Goal: Find specific page/section: Find specific page/section

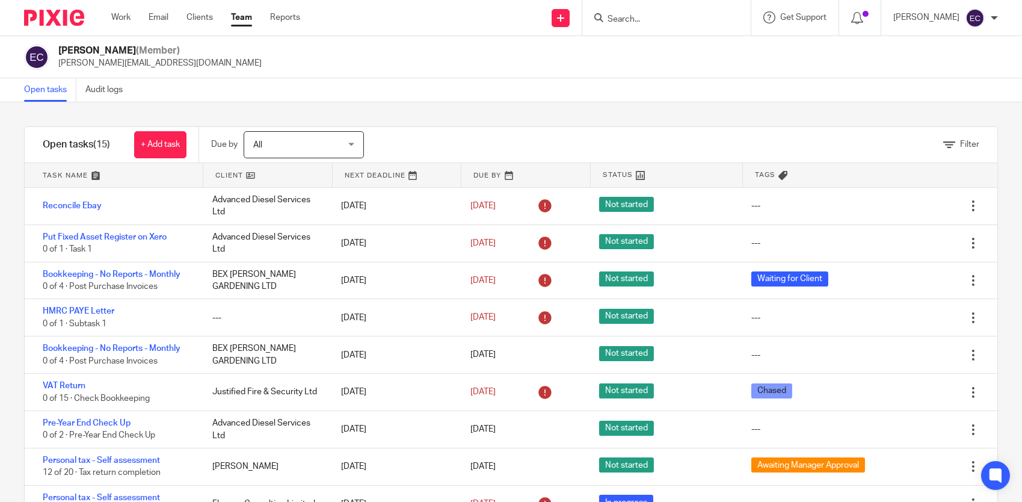
click at [627, 15] on input "Search" at bounding box center [660, 19] width 108 height 11
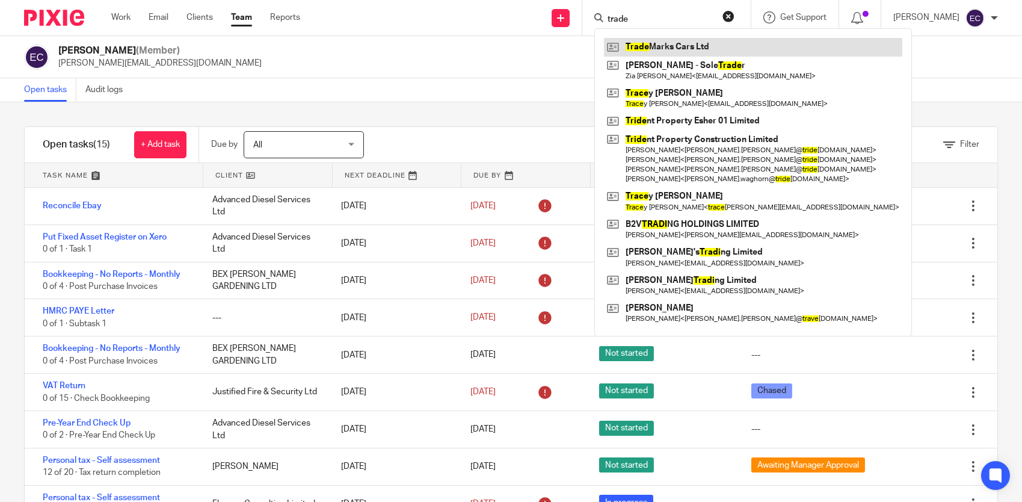
type input "trade"
click at [653, 47] on link at bounding box center [753, 47] width 298 height 18
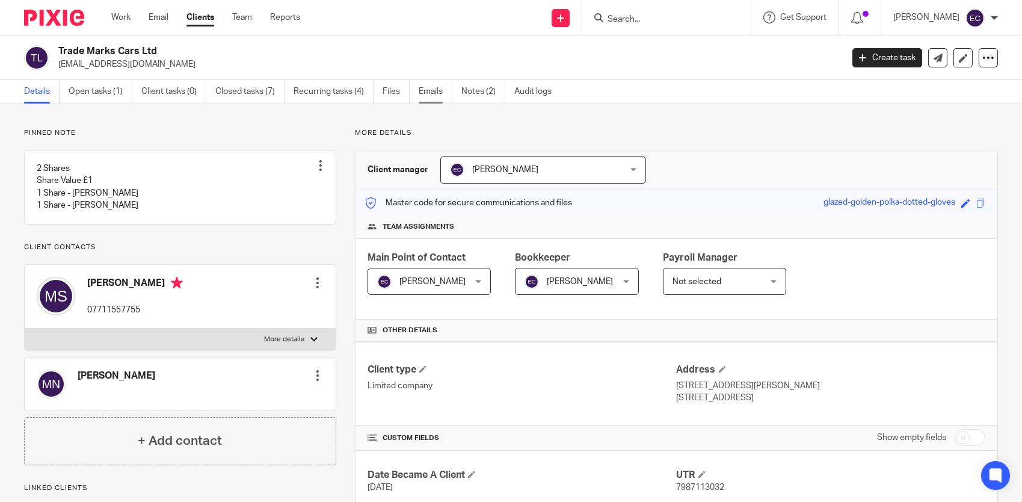
click at [434, 91] on link "Emails" at bounding box center [436, 91] width 34 height 23
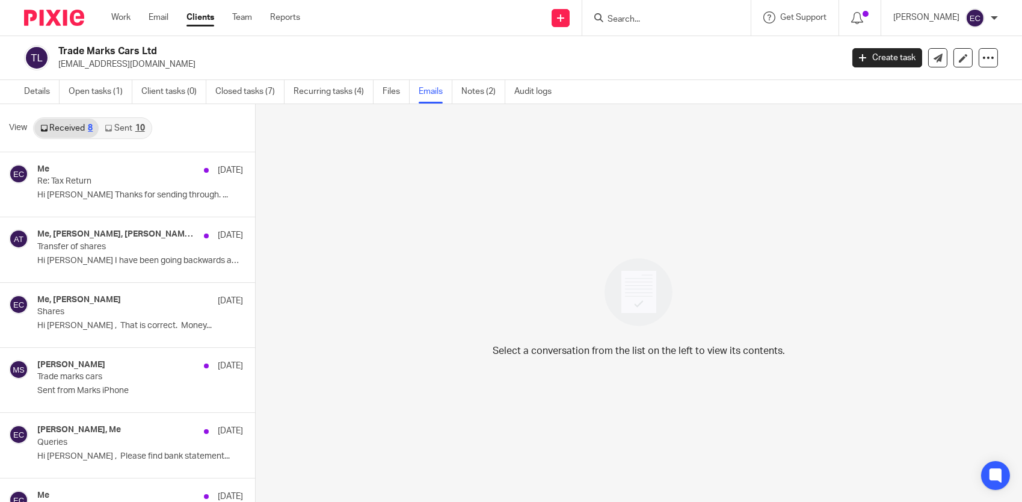
click at [120, 130] on link "Sent 10" at bounding box center [125, 128] width 52 height 19
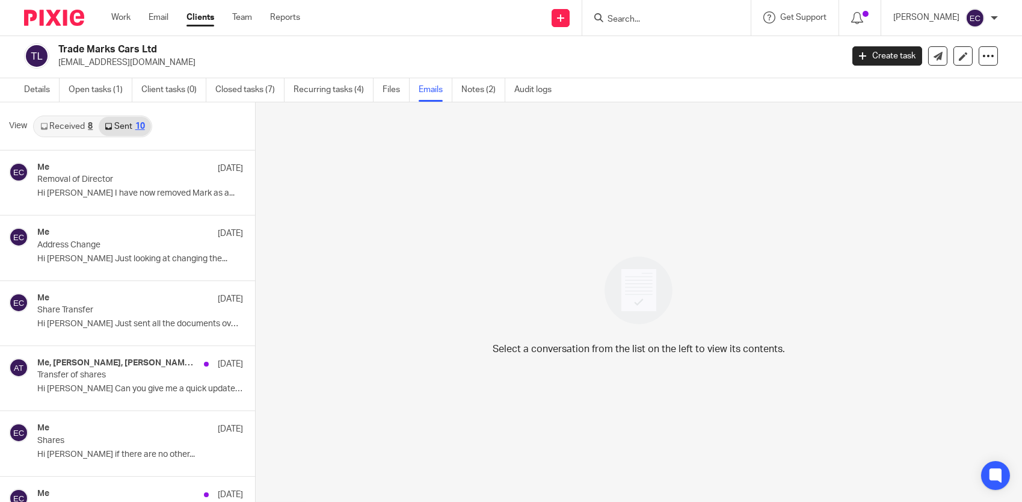
click at [72, 126] on link "Received 8" at bounding box center [66, 126] width 64 height 19
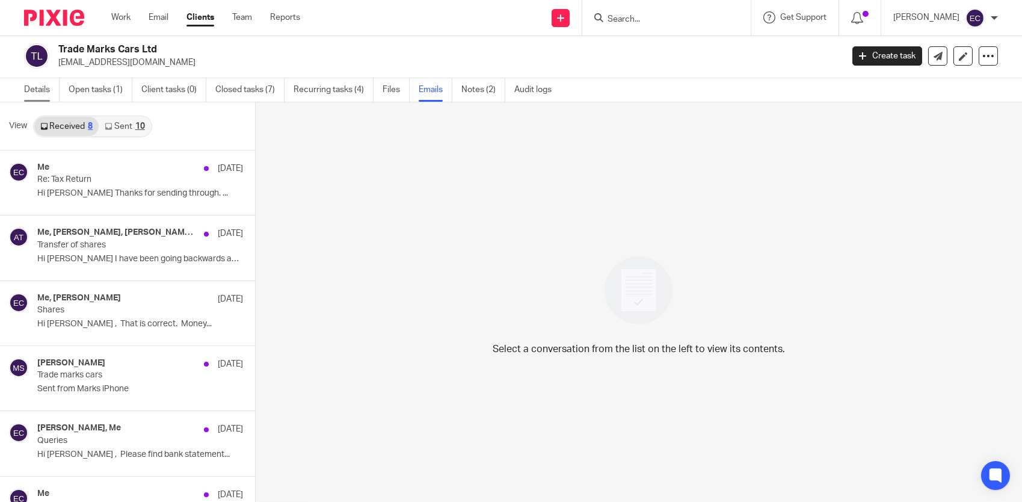
click at [43, 88] on link "Details" at bounding box center [41, 89] width 35 height 23
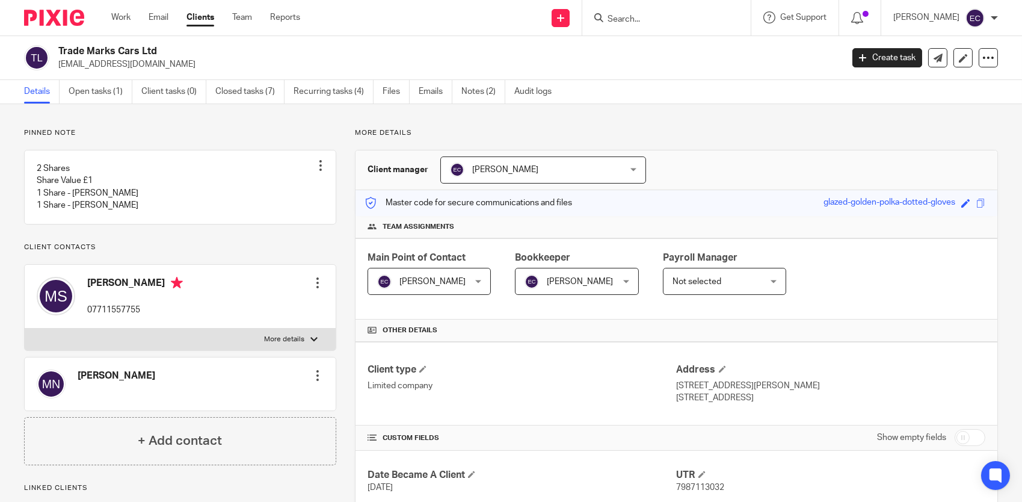
click at [51, 398] on img at bounding box center [51, 383] width 29 height 29
click at [312, 381] on div at bounding box center [318, 375] width 12 height 12
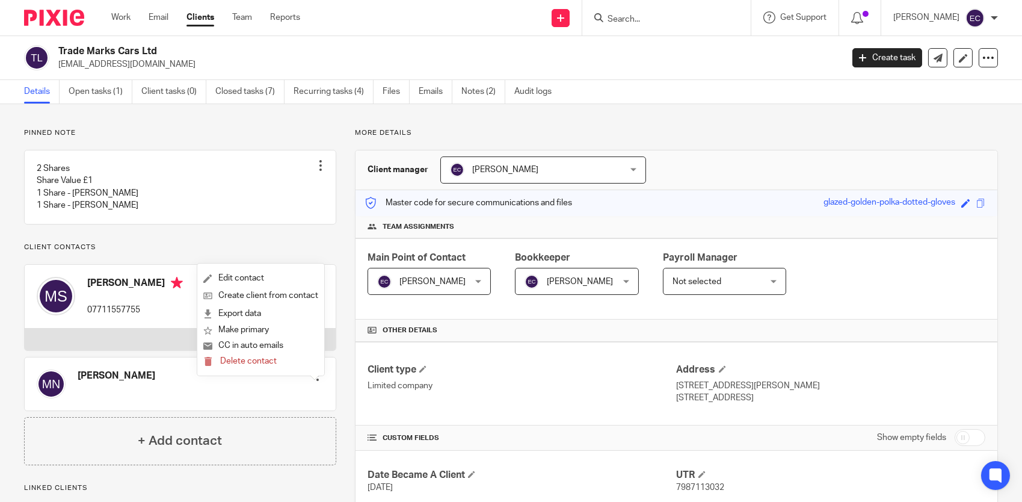
click at [247, 396] on div "Mark Nicholls Edit contact Create client from contact Export data Make primary …" at bounding box center [180, 383] width 311 height 53
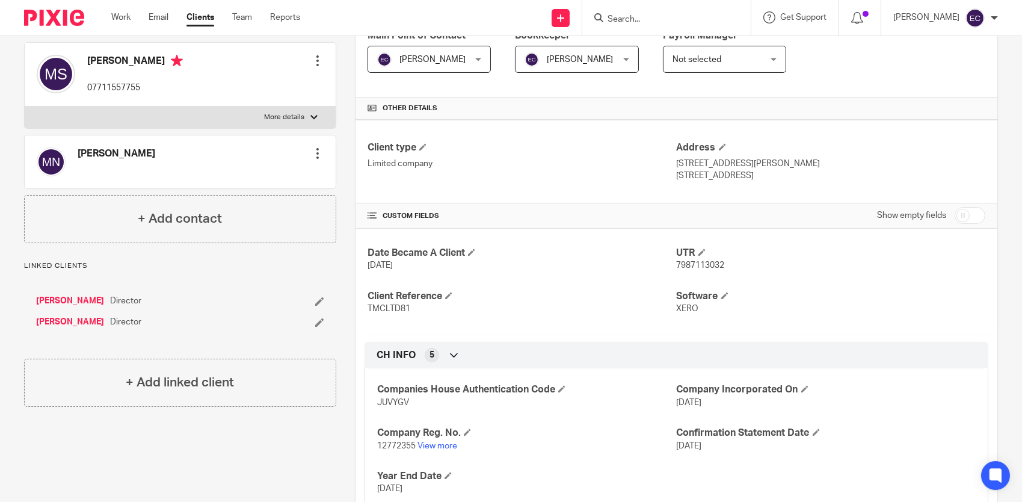
scroll to position [241, 0]
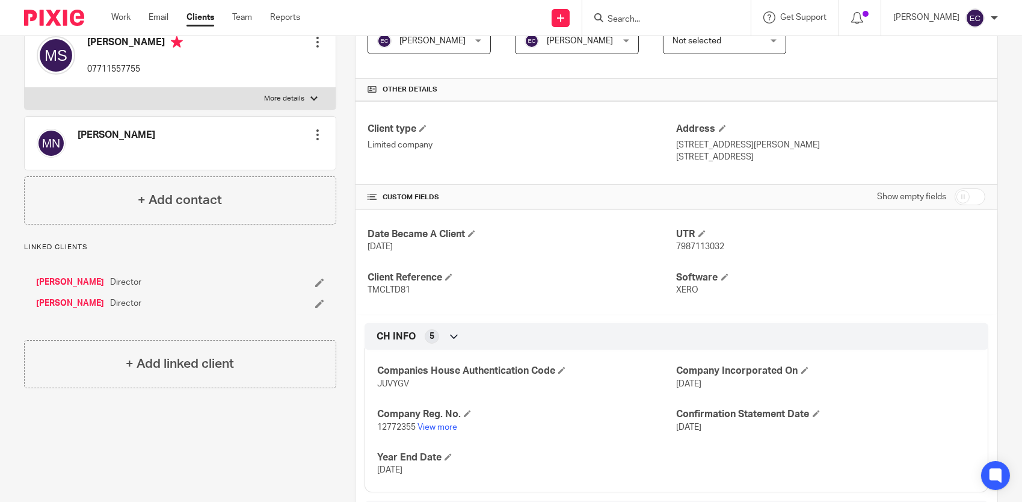
click at [66, 288] on link "[PERSON_NAME]" at bounding box center [70, 282] width 68 height 12
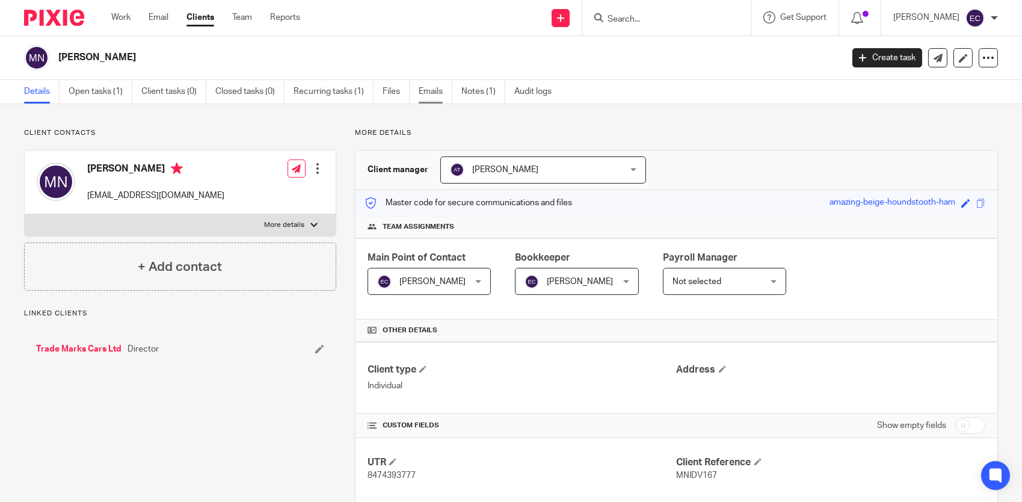
click at [442, 95] on link "Emails" at bounding box center [436, 91] width 34 height 23
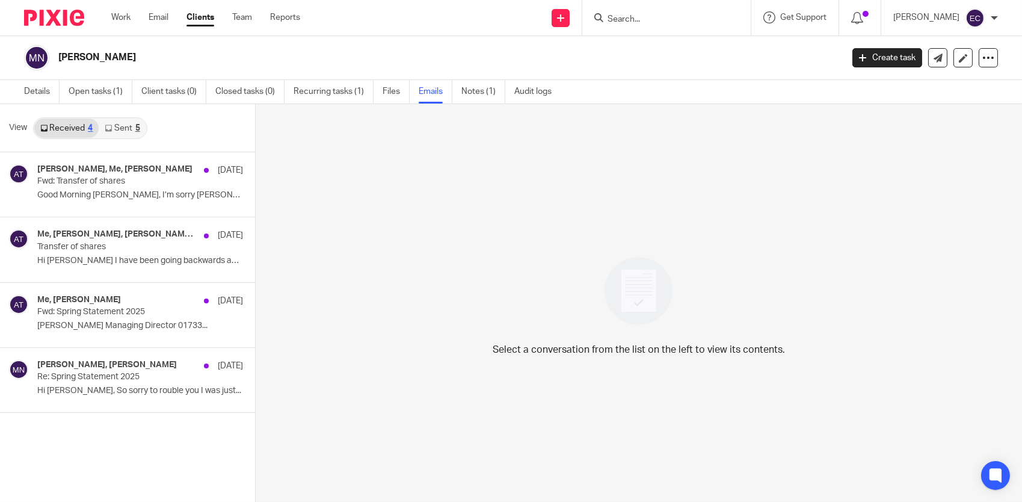
click at [137, 132] on link "Sent 5" at bounding box center [122, 128] width 47 height 19
